Goal: Task Accomplishment & Management: Use online tool/utility

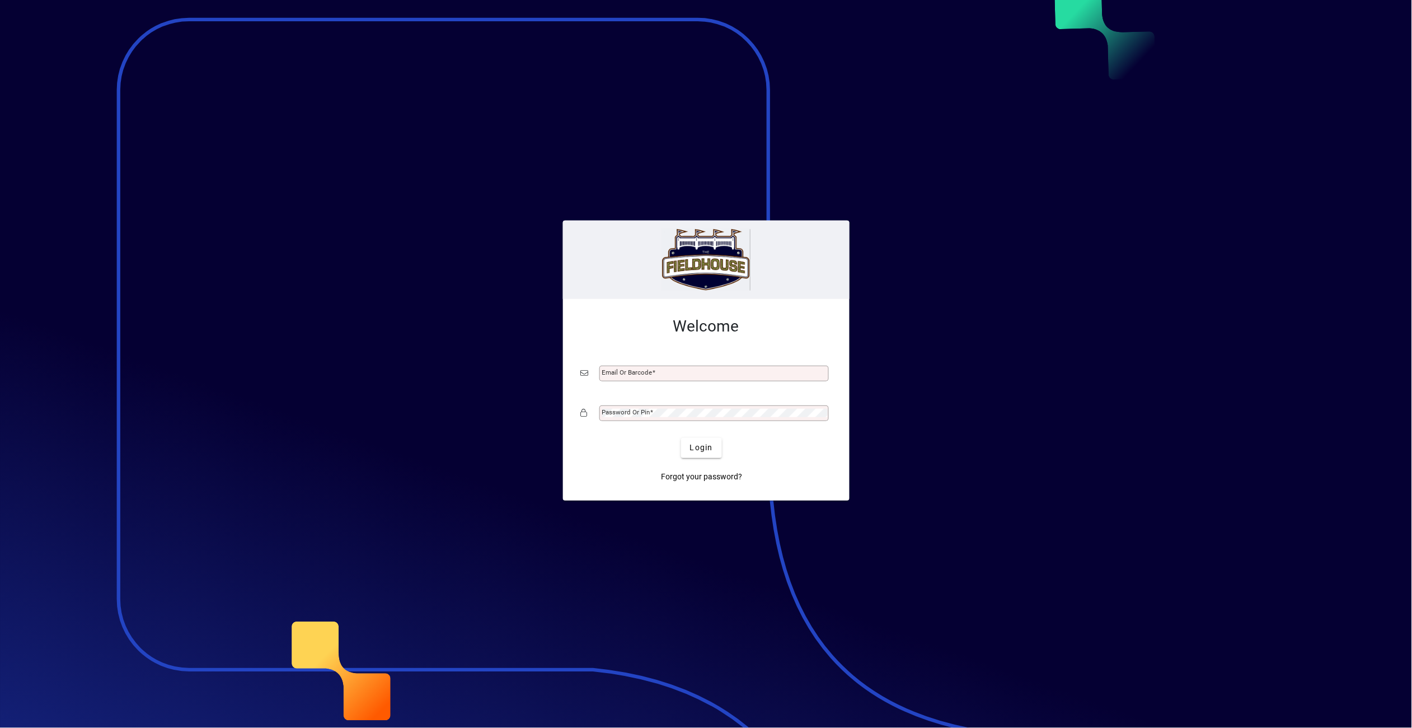
click at [656, 368] on div "Email or Barcode" at bounding box center [713, 374] width 229 height 16
click at [660, 381] on div "Email or Barcode" at bounding box center [713, 374] width 229 height 16
click at [666, 377] on input "Email or Barcode" at bounding box center [715, 373] width 226 height 9
click at [668, 374] on input "Email or Barcode" at bounding box center [715, 373] width 226 height 9
click at [660, 373] on input "Email or Barcode" at bounding box center [715, 373] width 226 height 9
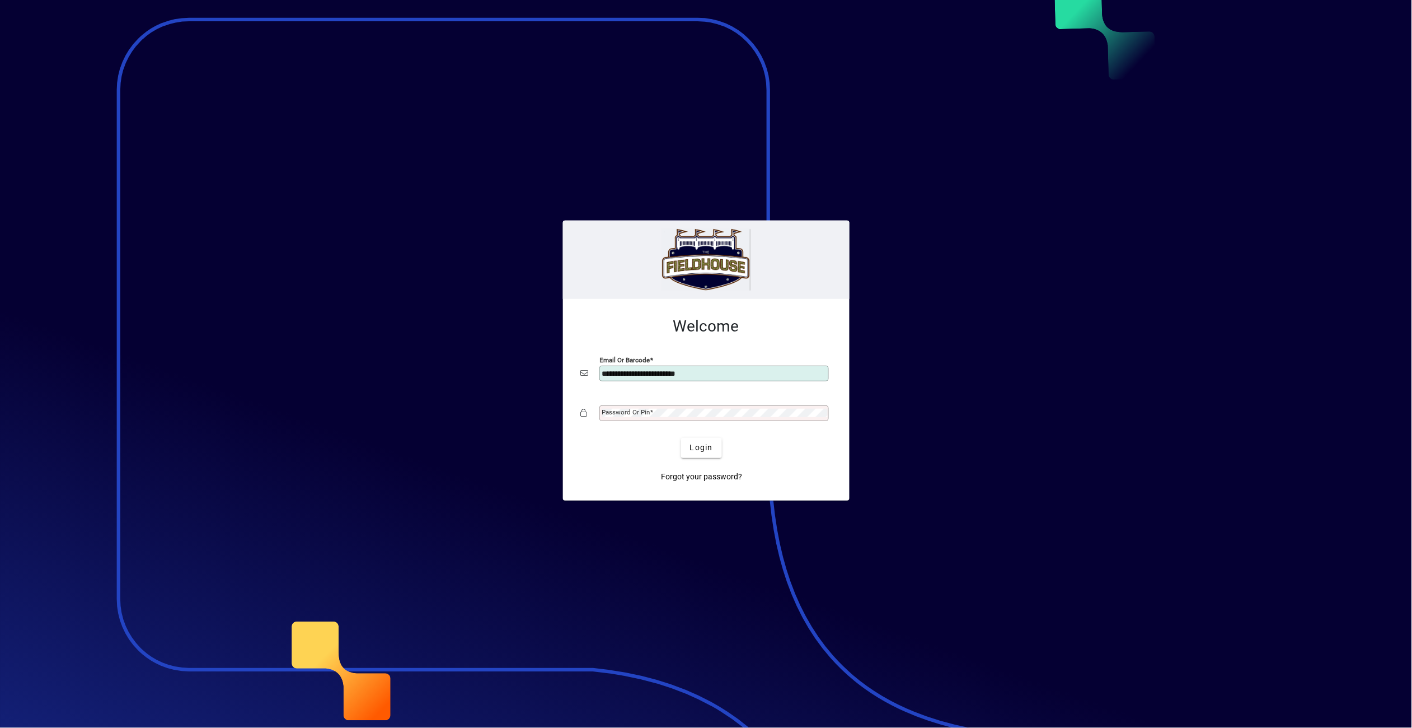
type input "**********"
click at [700, 447] on span "Login" at bounding box center [701, 448] width 23 height 12
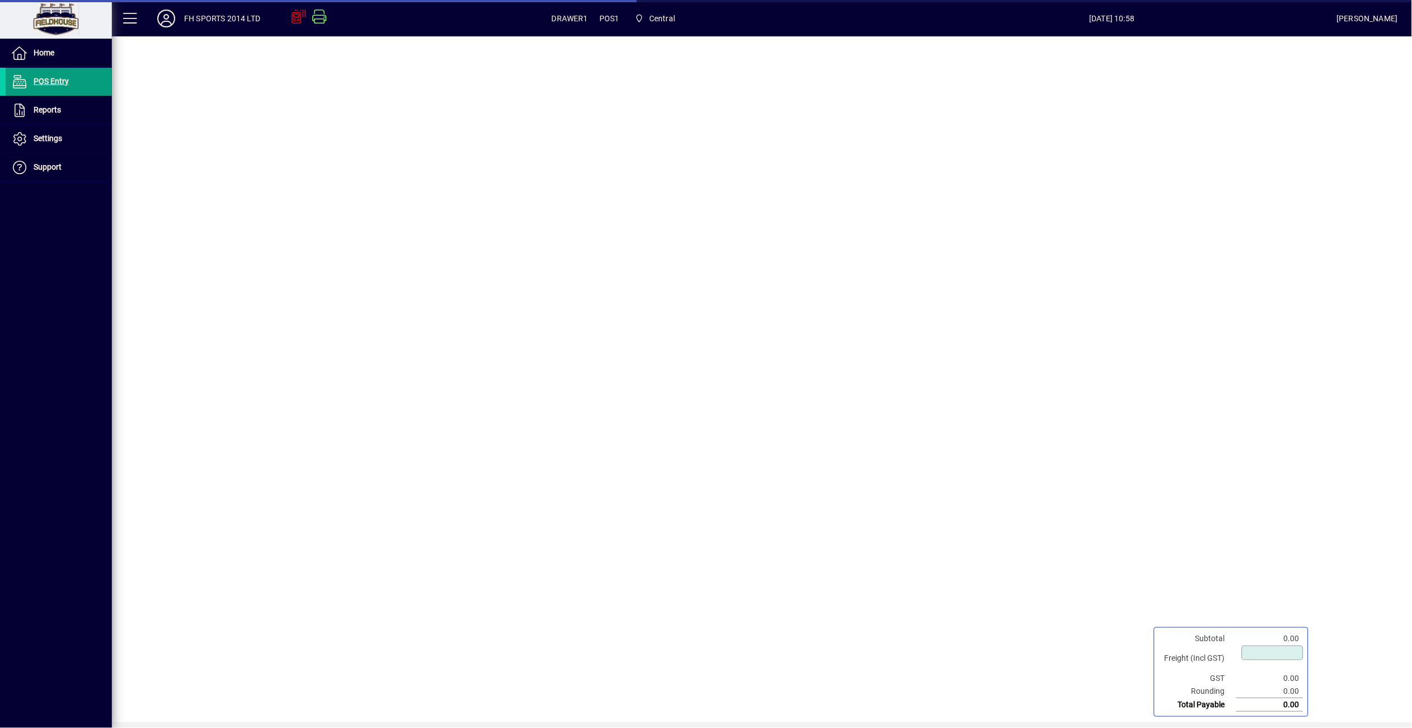
type input "****"
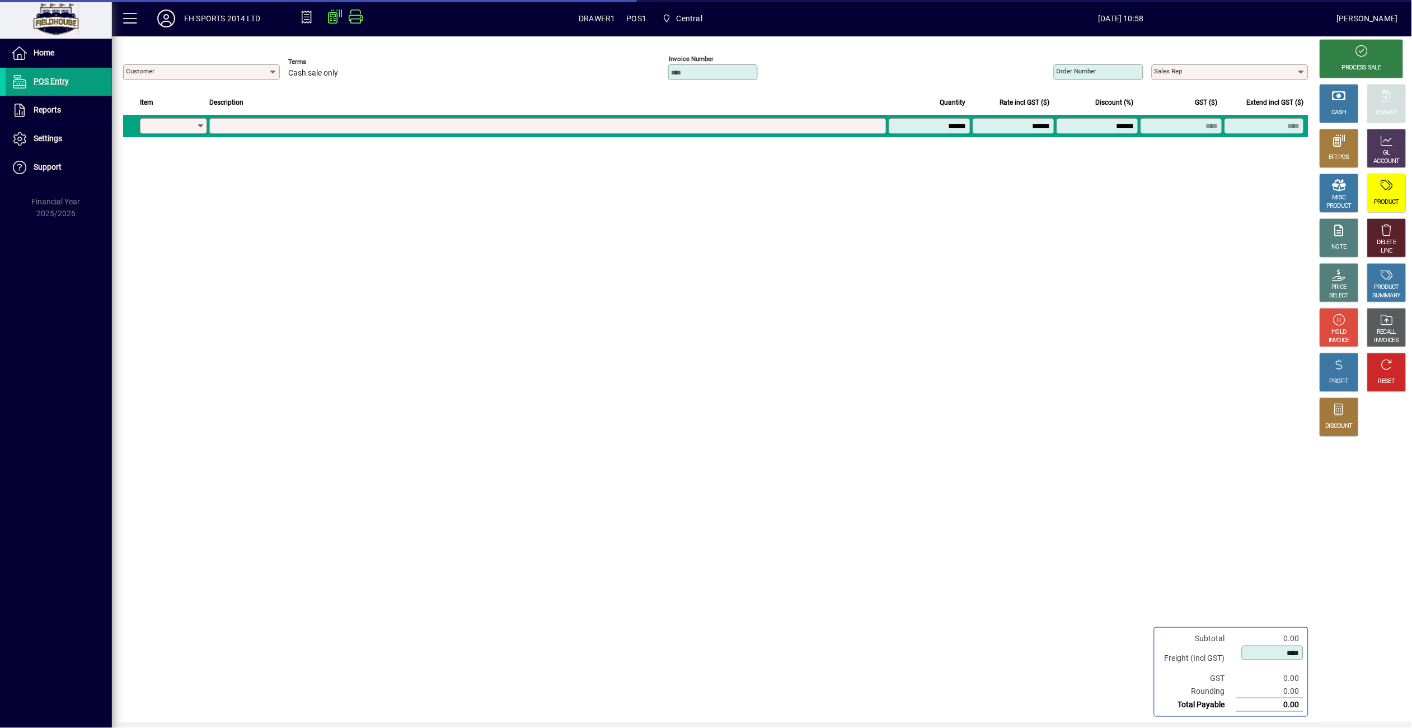
type input "**********"
type input "*********"
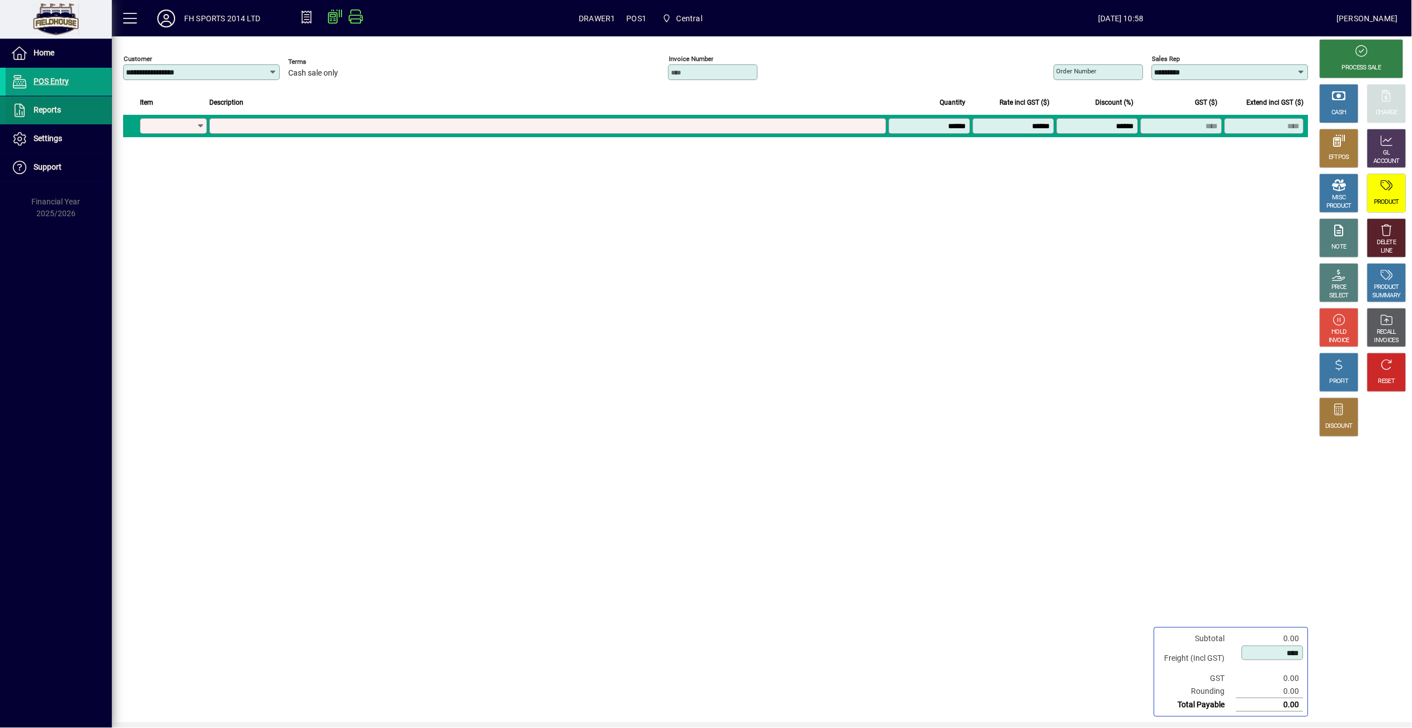
click at [69, 107] on span at bounding box center [59, 110] width 106 height 27
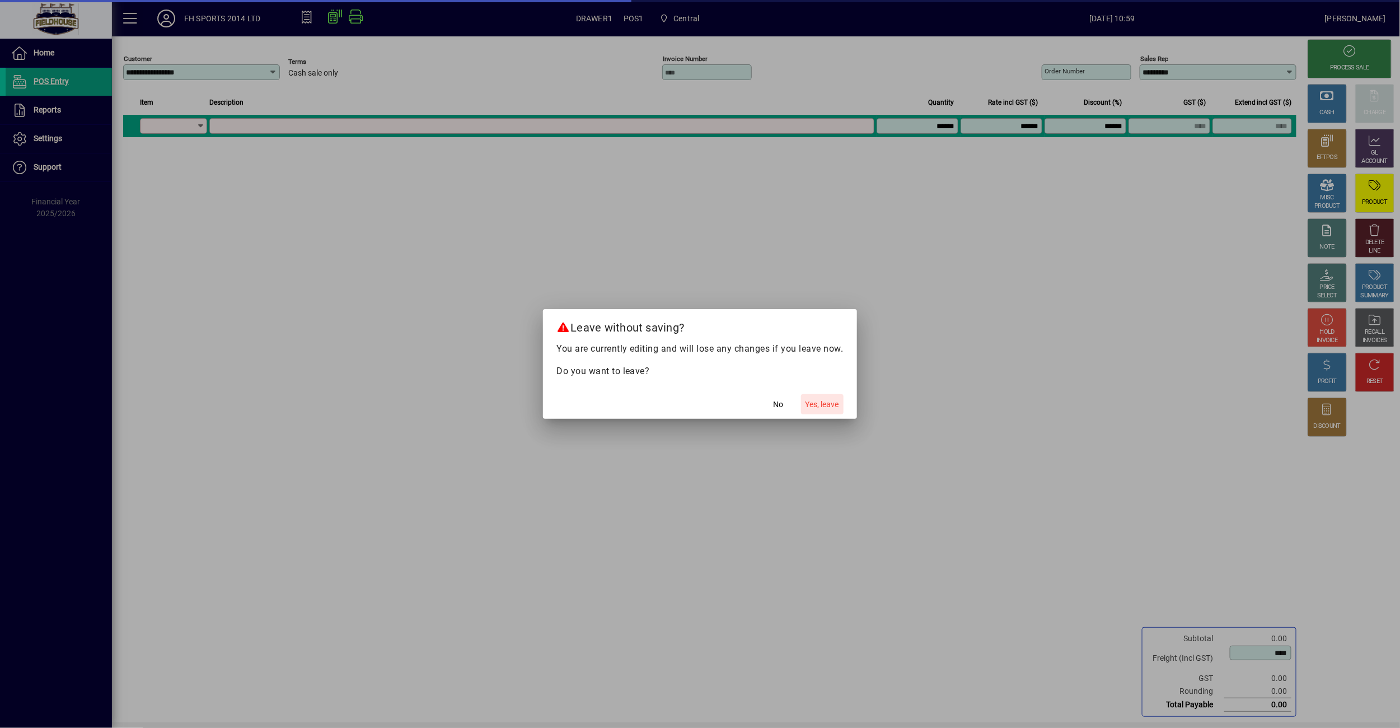
click at [838, 403] on span "Yes, leave" at bounding box center [822, 405] width 34 height 12
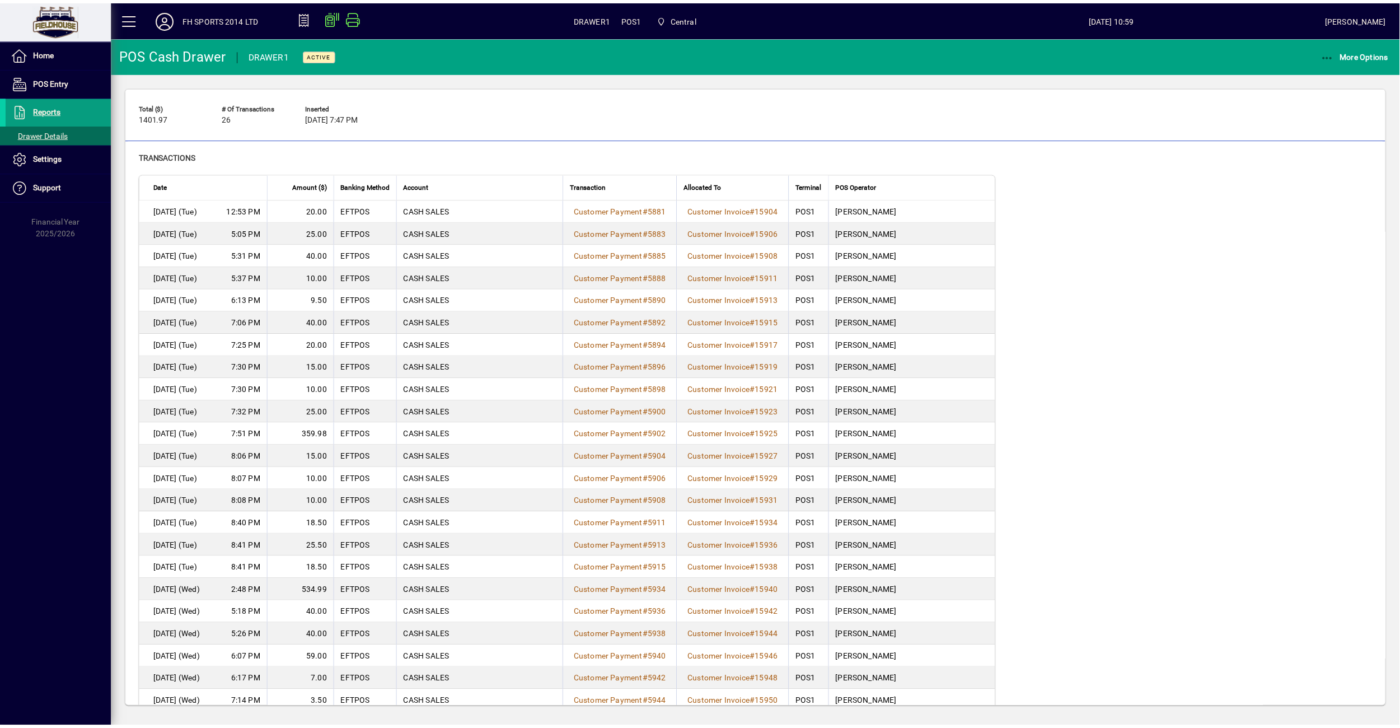
scroll to position [83, 0]
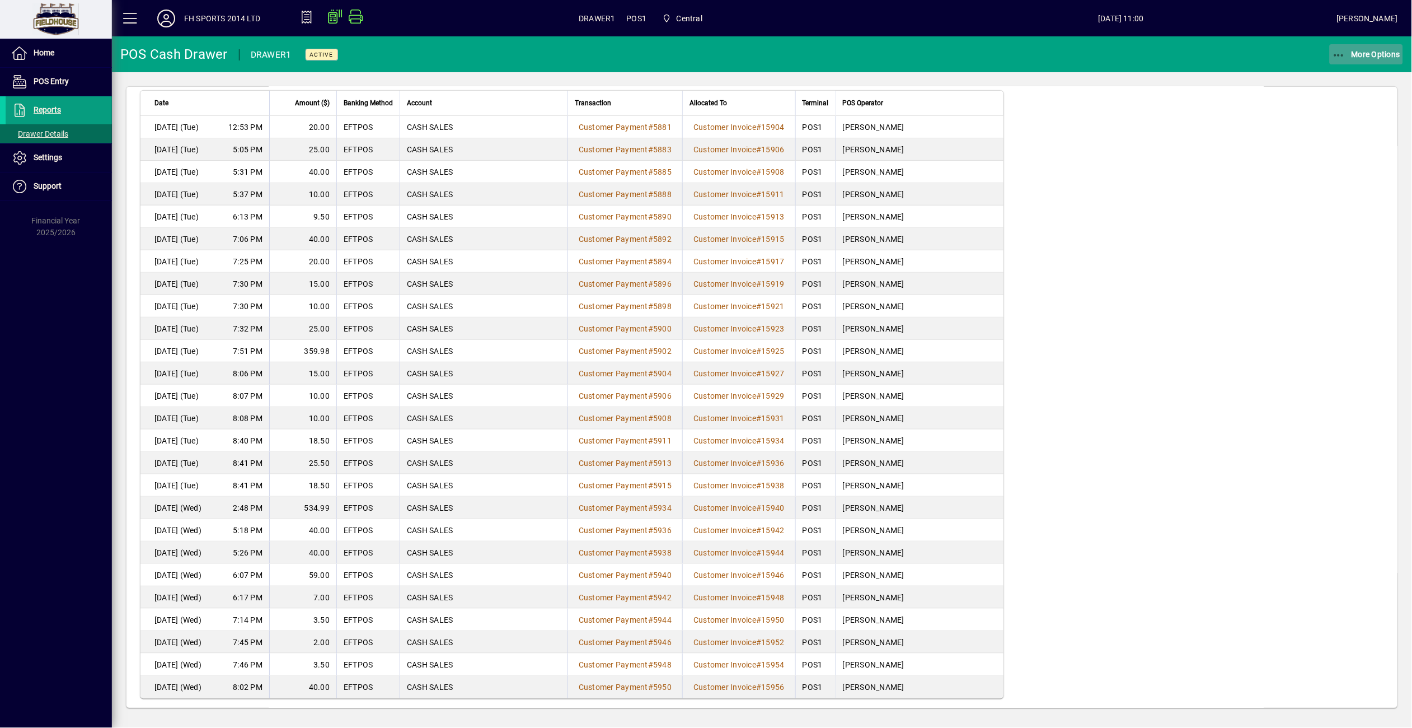
click at [1348, 47] on span "button" at bounding box center [1367, 54] width 74 height 27
click at [1338, 146] on span "Cash Drawer Report" at bounding box center [1352, 151] width 101 height 11
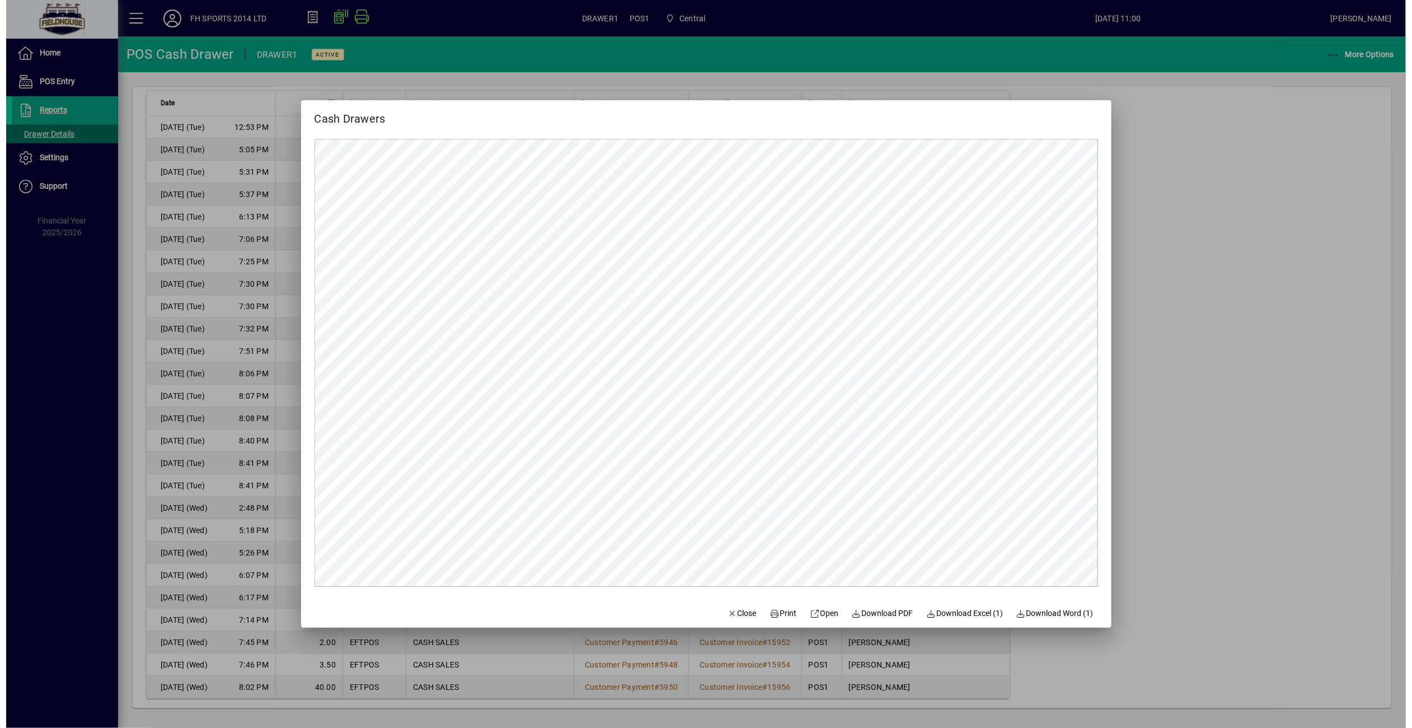
scroll to position [0, 0]
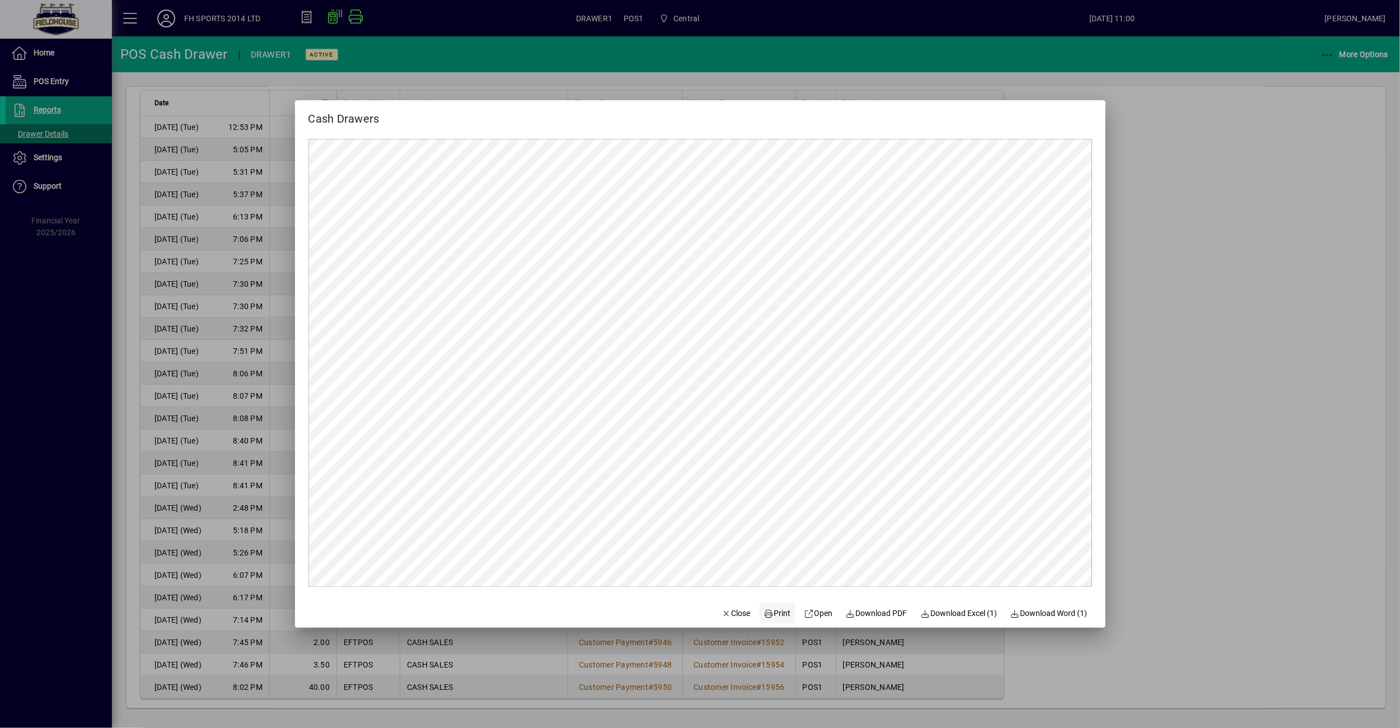
click at [770, 611] on span "Print" at bounding box center [777, 613] width 27 height 12
click at [1327, 54] on div at bounding box center [700, 364] width 1400 height 728
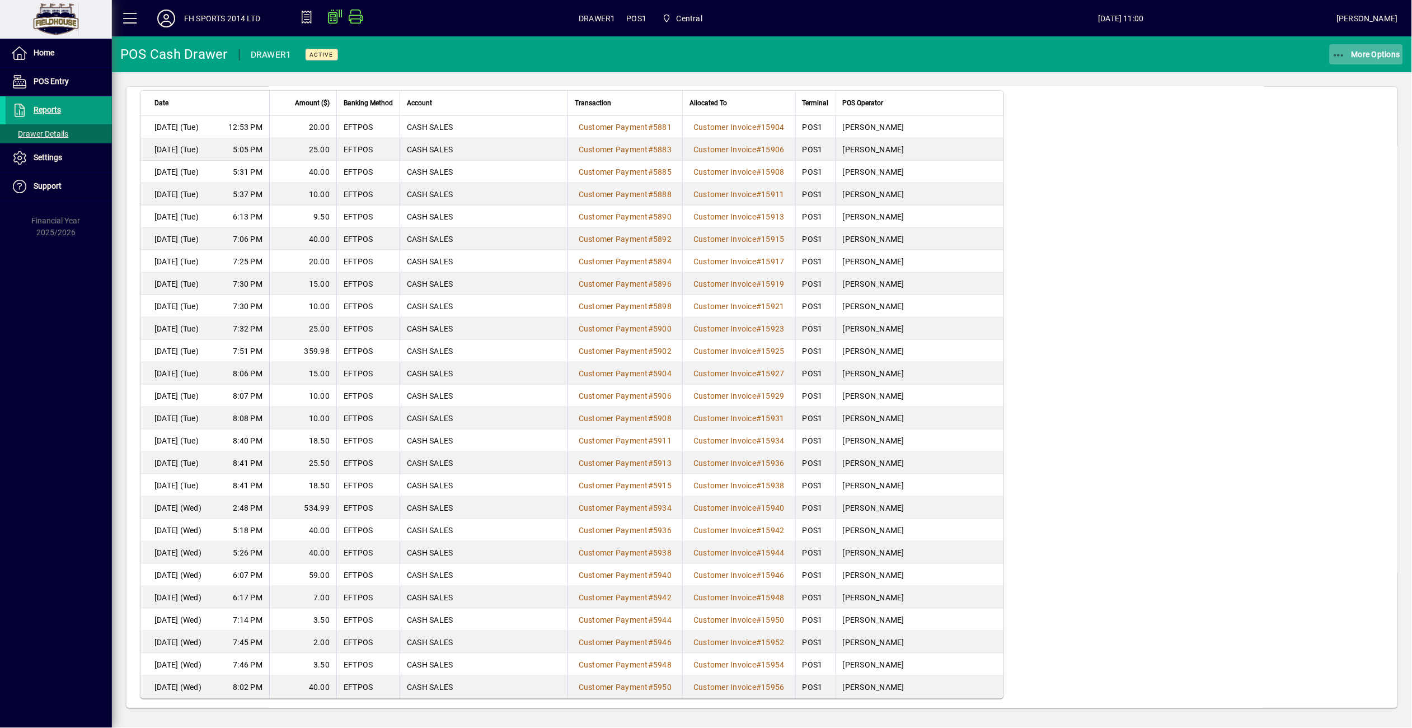
click at [1339, 54] on icon "button" at bounding box center [1340, 55] width 14 height 11
click at [1327, 82] on span "Remove" at bounding box center [1352, 78] width 101 height 13
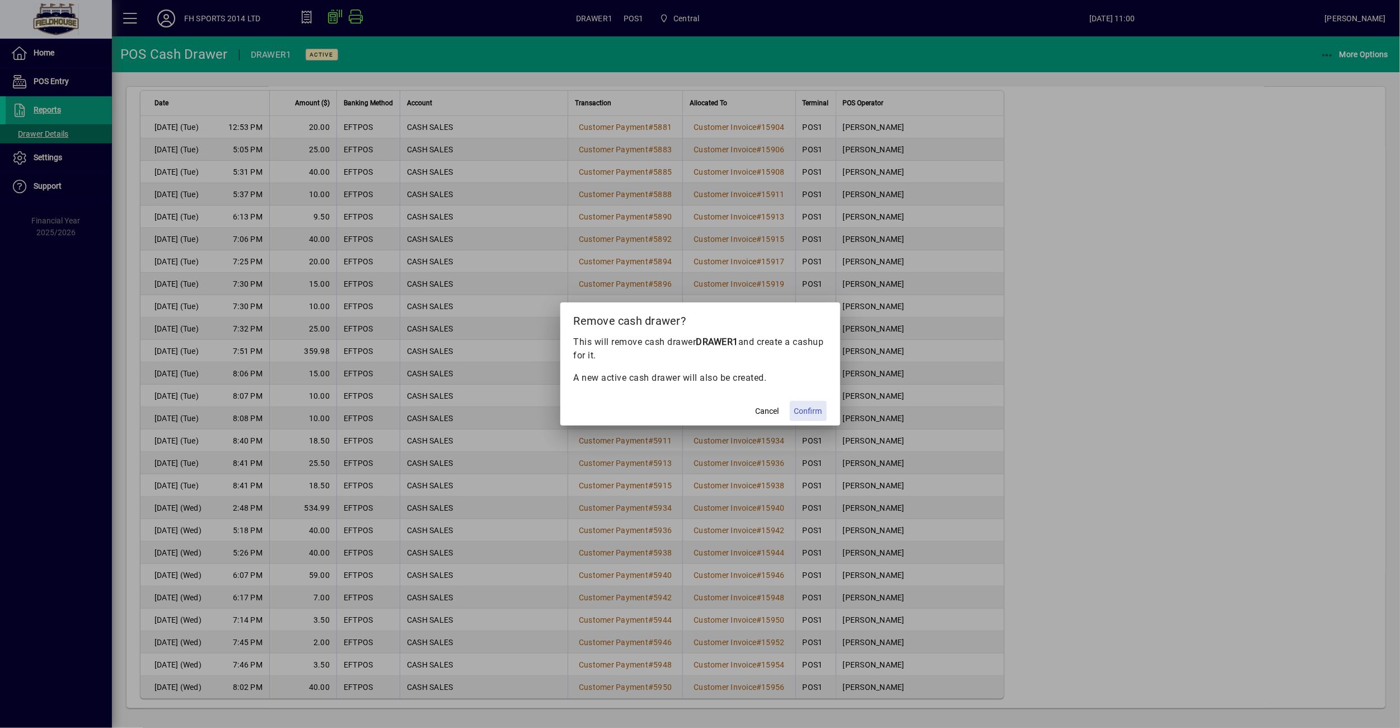
click at [803, 406] on span "Confirm" at bounding box center [808, 411] width 28 height 12
